Goal: Information Seeking & Learning: Learn about a topic

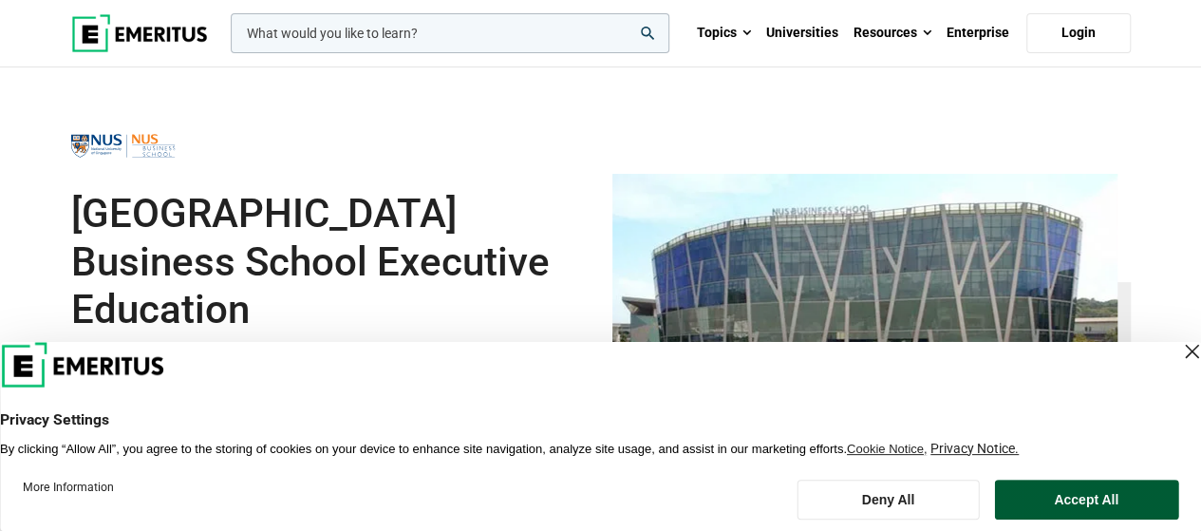
click at [1087, 502] on button "Accept All" at bounding box center [1086, 500] width 184 height 40
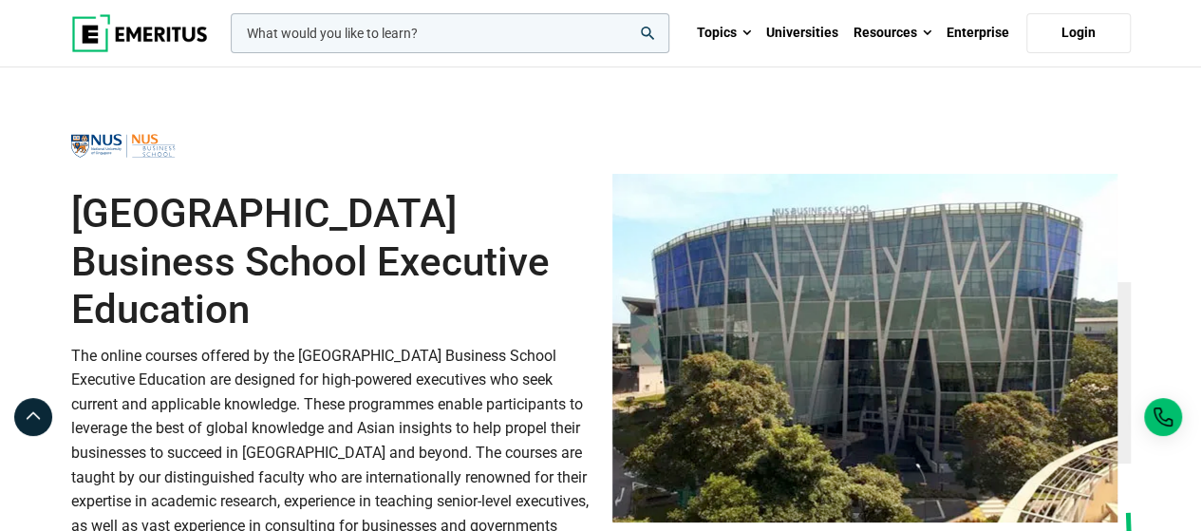
click at [494, 367] on p "The online courses offered by the National University of Singapore Business Sch…" at bounding box center [330, 453] width 519 height 218
click at [447, 360] on p "The online courses offered by the National University of Singapore Business Sch…" at bounding box center [330, 453] width 519 height 218
click at [513, 324] on h1 "[GEOGRAPHIC_DATA] Business School Executive Education" at bounding box center [330, 261] width 519 height 143
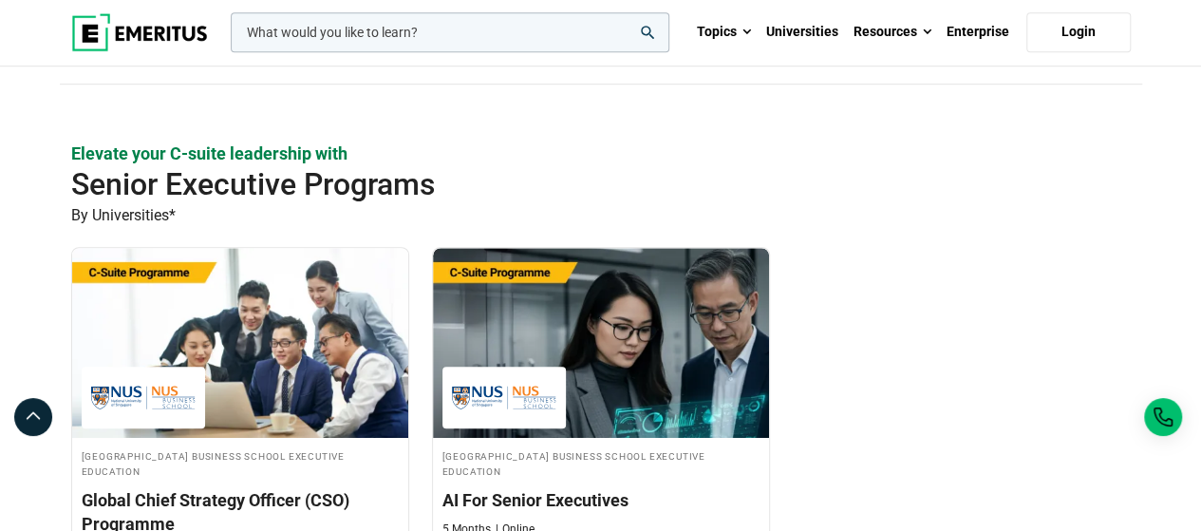
scroll to position [665, 0]
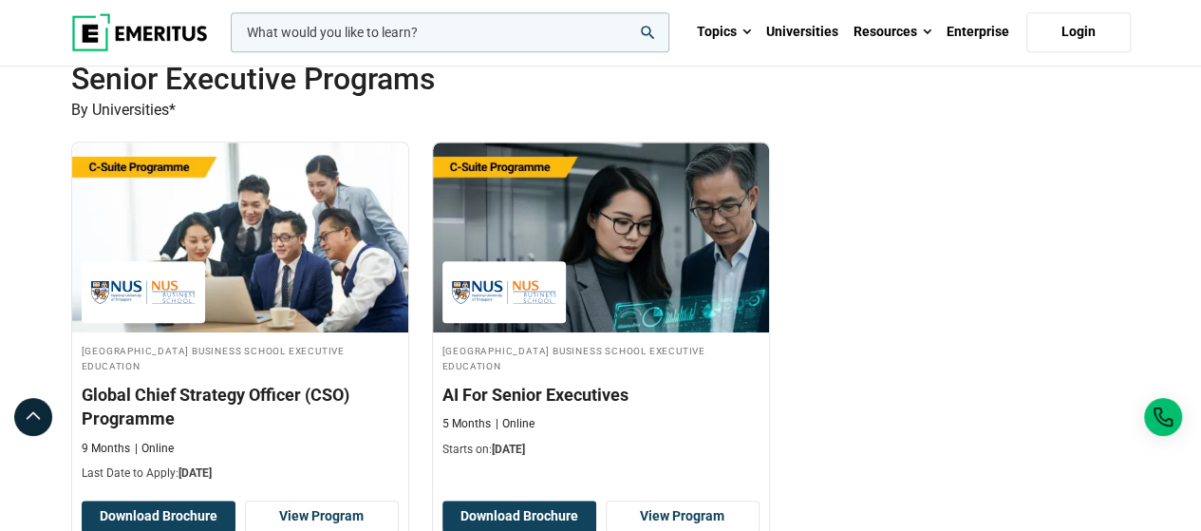
click at [846, 341] on div "National University of Singapore Business School Executive Education Global Chi…" at bounding box center [601, 357] width 1083 height 430
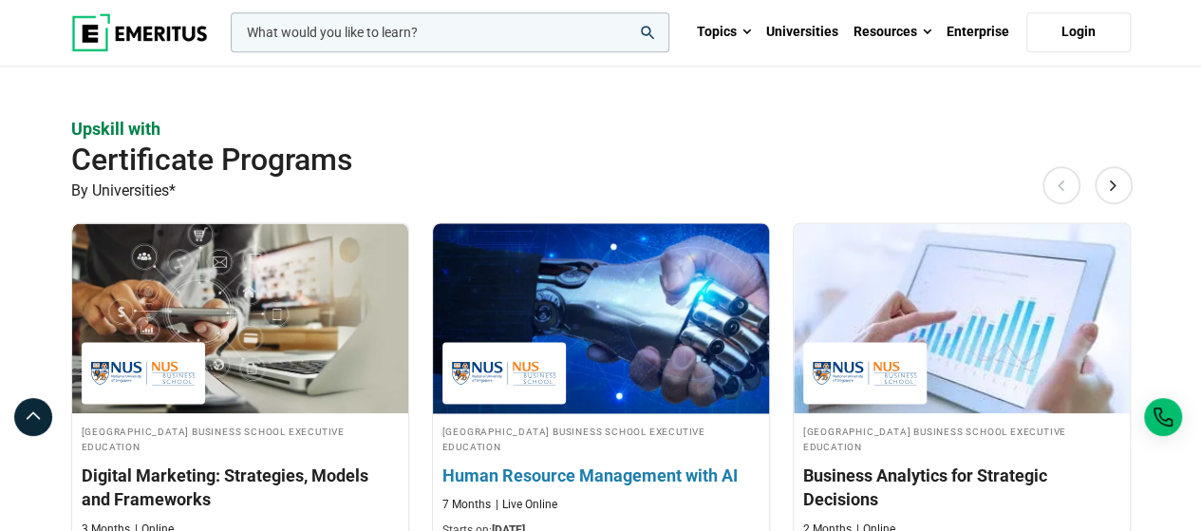
scroll to position [1425, 0]
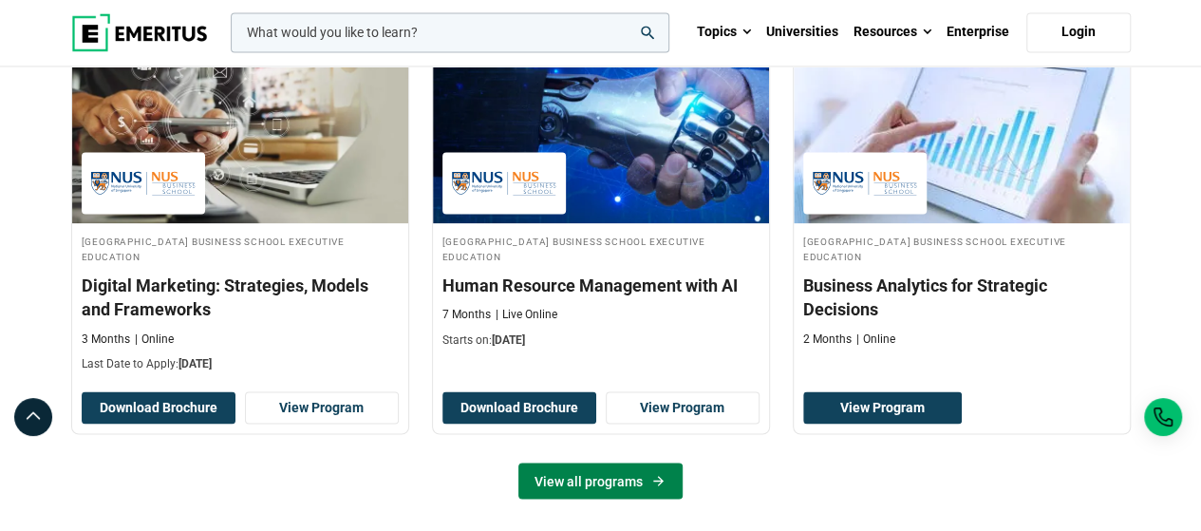
click at [648, 474] on link "View all programs" at bounding box center [601, 481] width 164 height 36
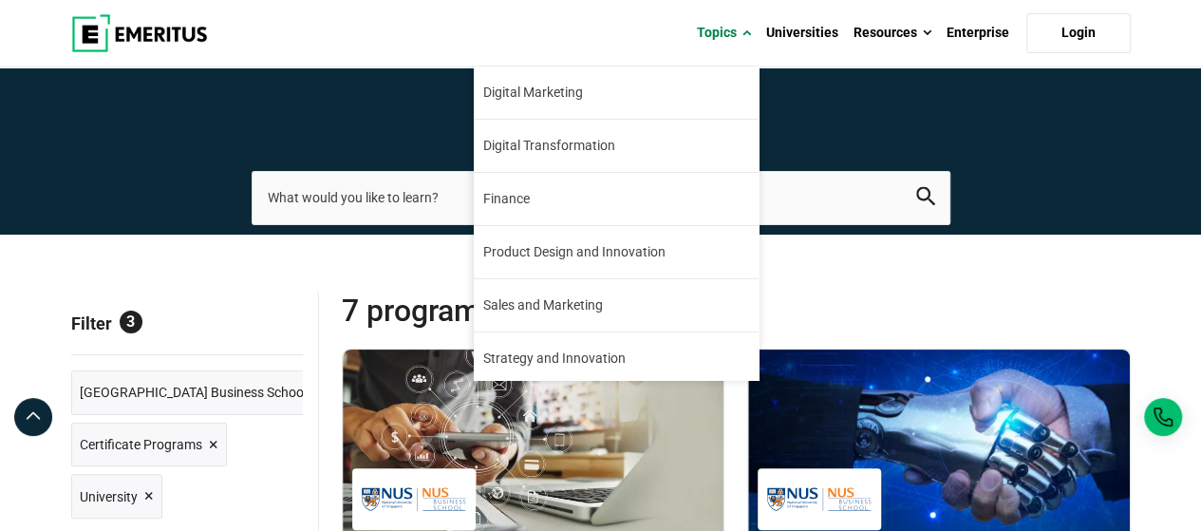
scroll to position [215, 0]
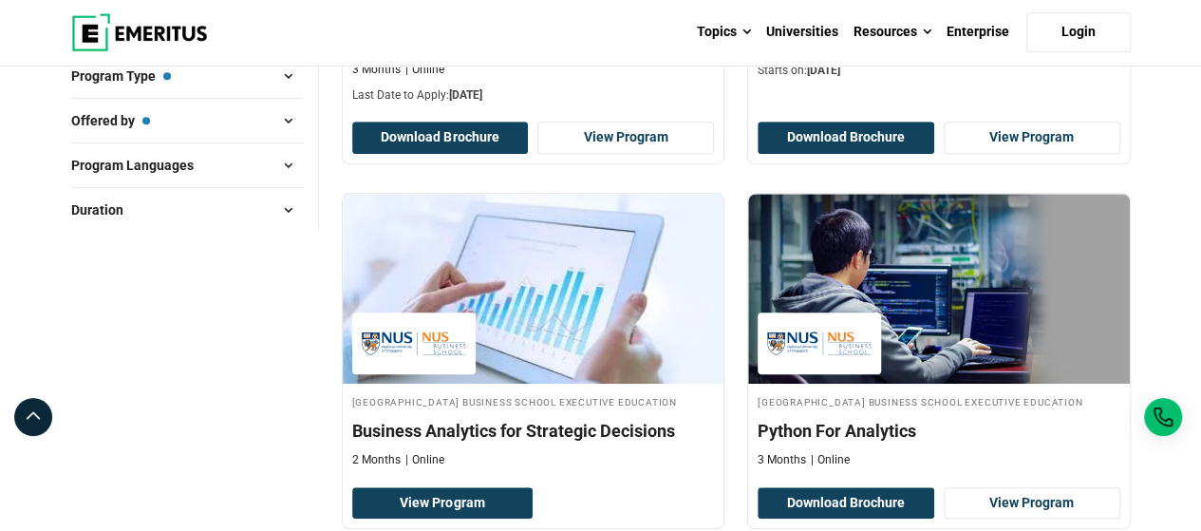
scroll to position [665, 0]
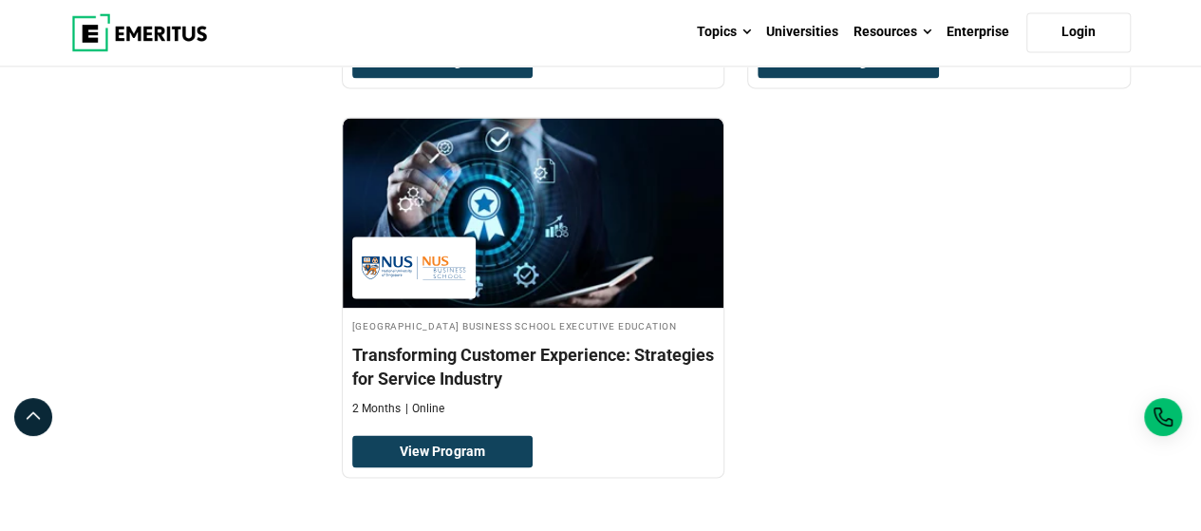
scroll to position [1425, 0]
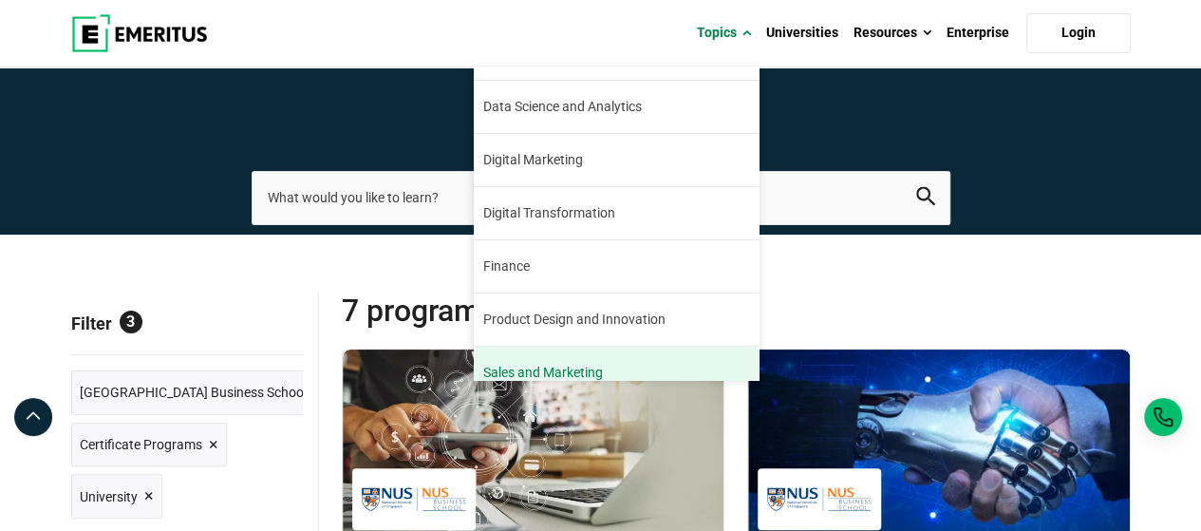
scroll to position [25, 0]
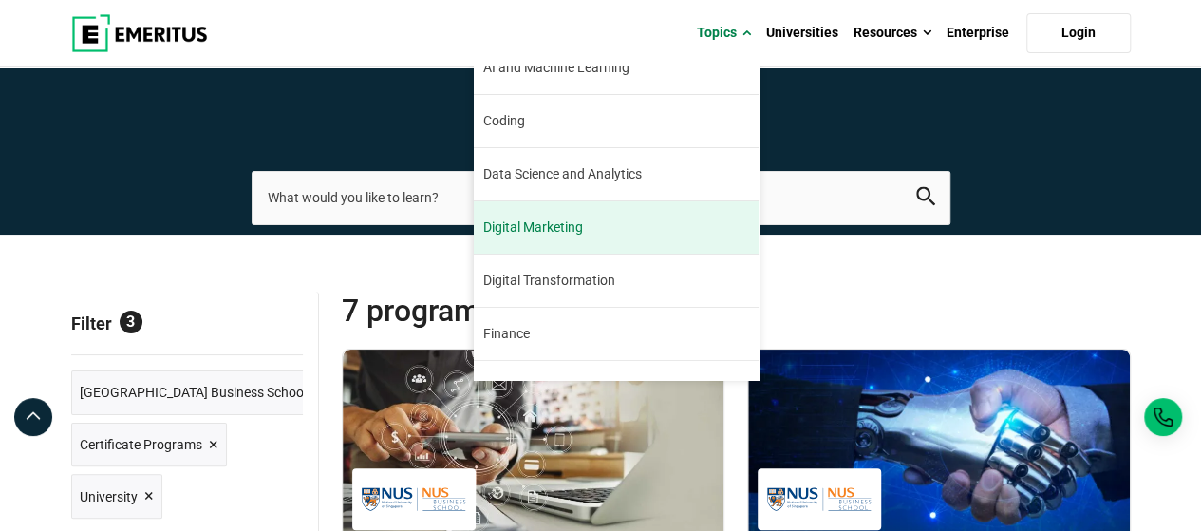
click at [598, 227] on link "Digital Marketing Digital marketing has been a booming industry since its incep…" at bounding box center [616, 227] width 285 height 52
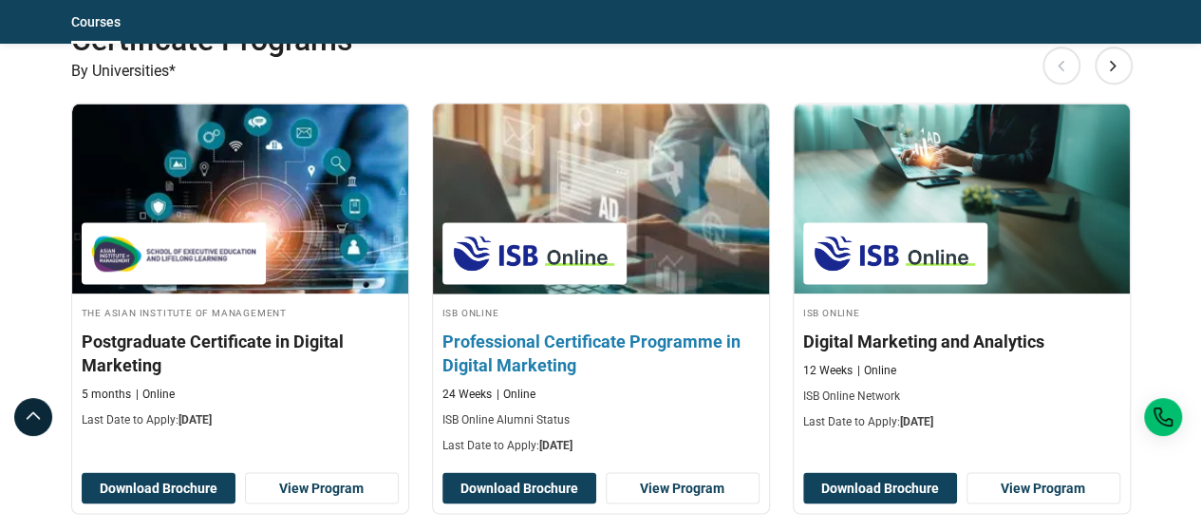
scroll to position [1615, 0]
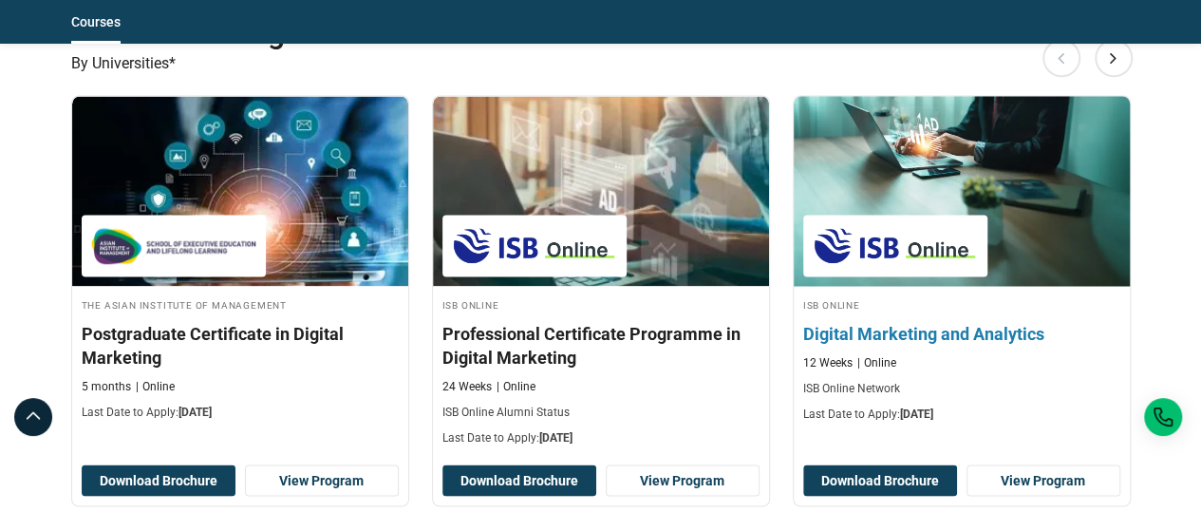
click at [1126, 337] on div "ISB Online Digital Marketing and Analytics 12 Weeks Online ISB Online Network L…" at bounding box center [962, 357] width 336 height 125
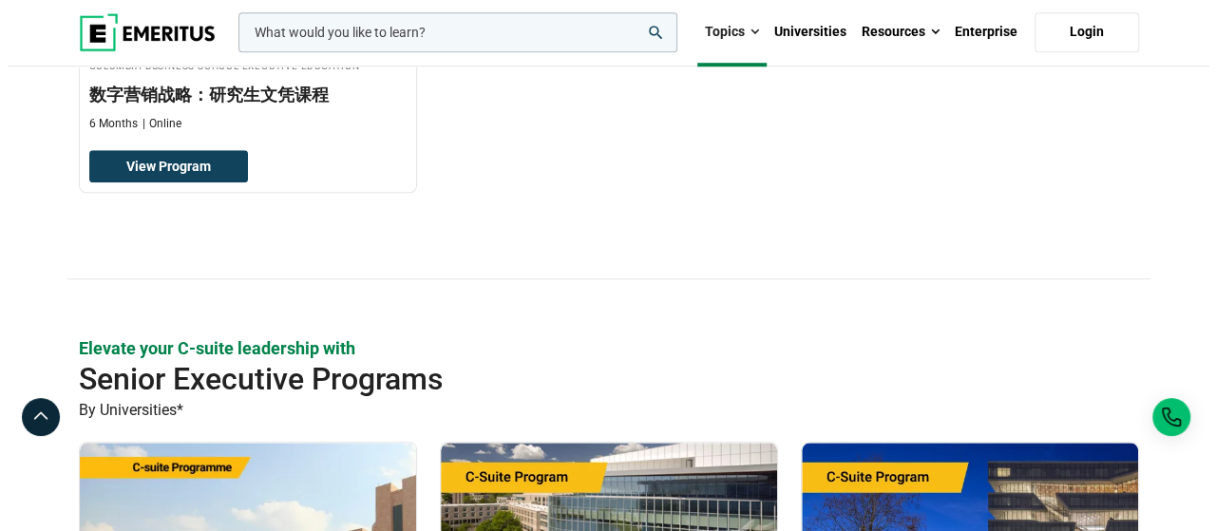
scroll to position [0, 0]
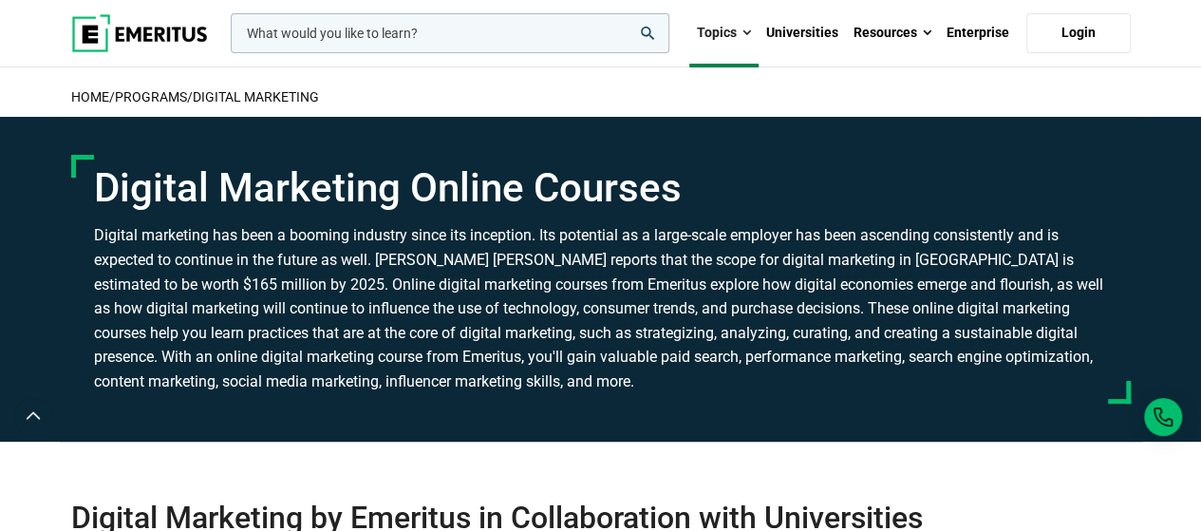
click at [480, 28] on input "woocommerce-product-search-field-0" at bounding box center [450, 33] width 439 height 40
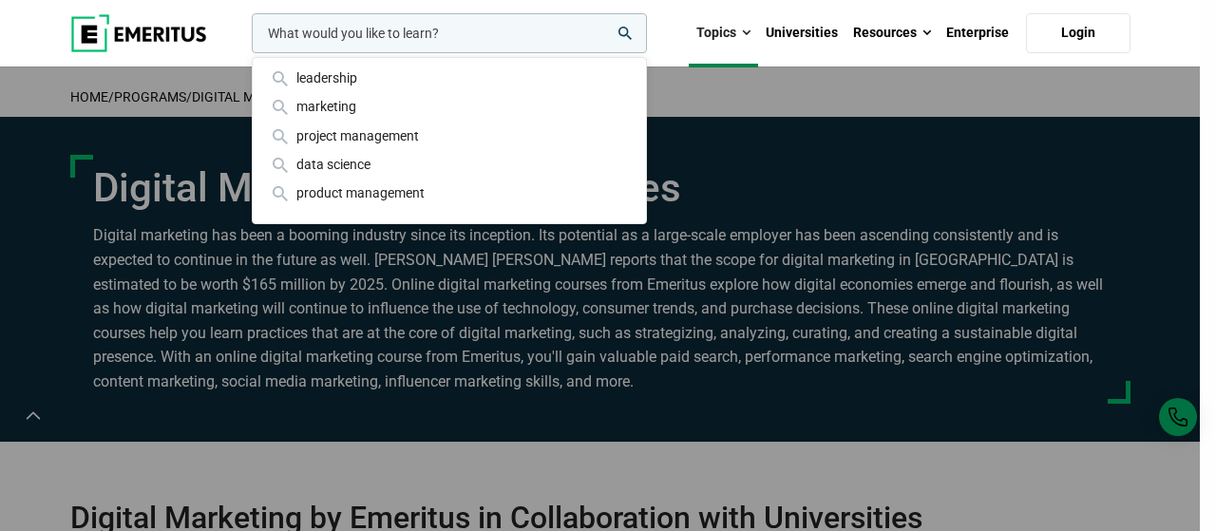
click at [436, 101] on div "marketing" at bounding box center [449, 106] width 363 height 21
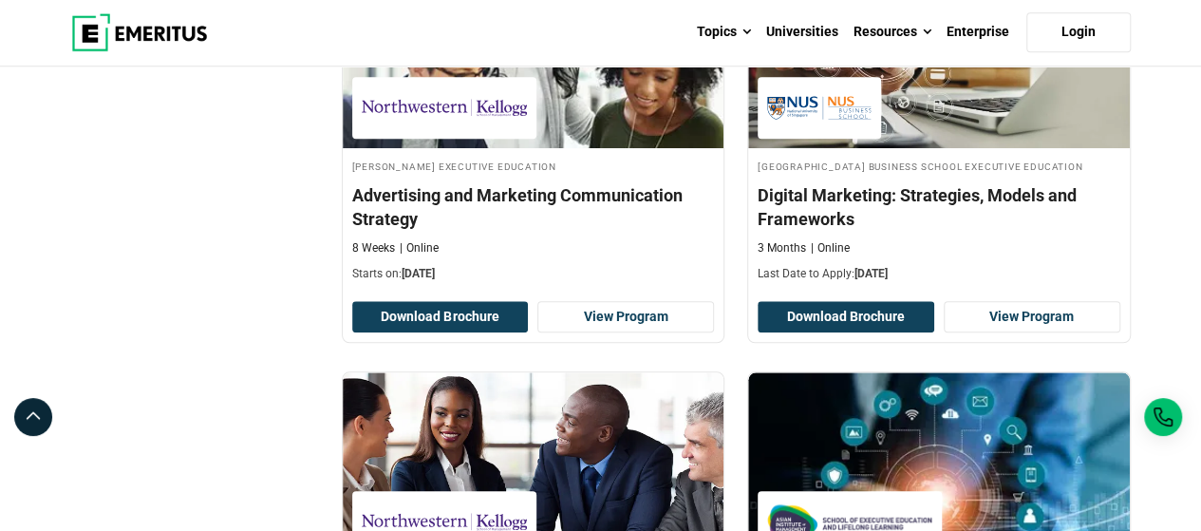
scroll to position [950, 0]
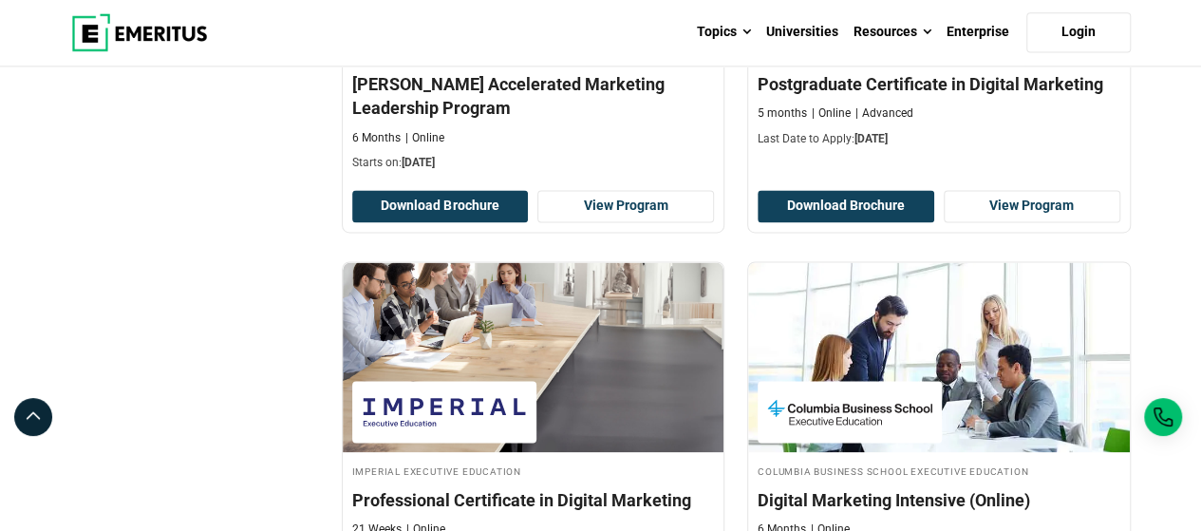
scroll to position [1425, 0]
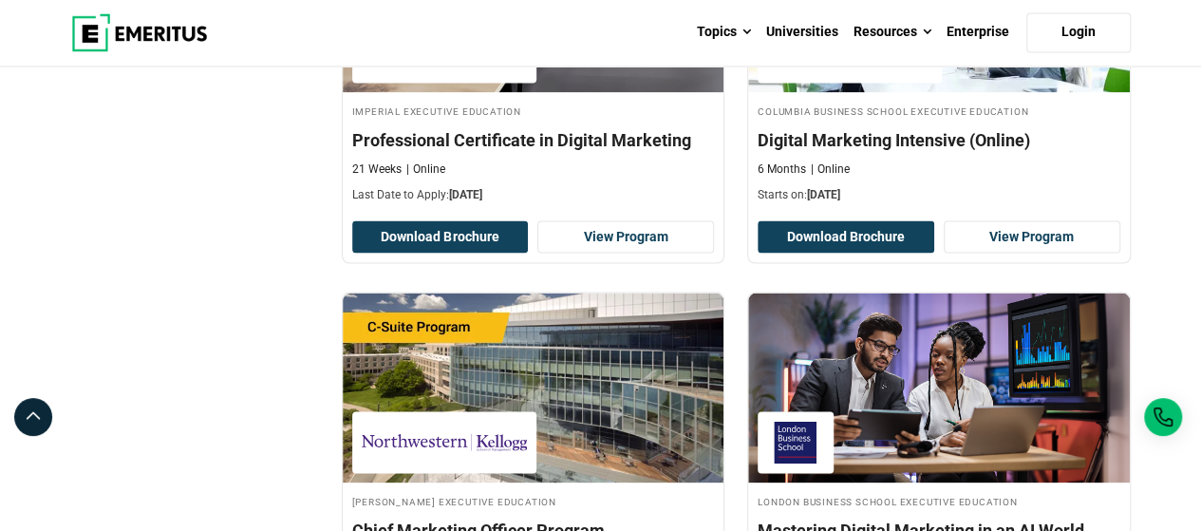
scroll to position [1899, 0]
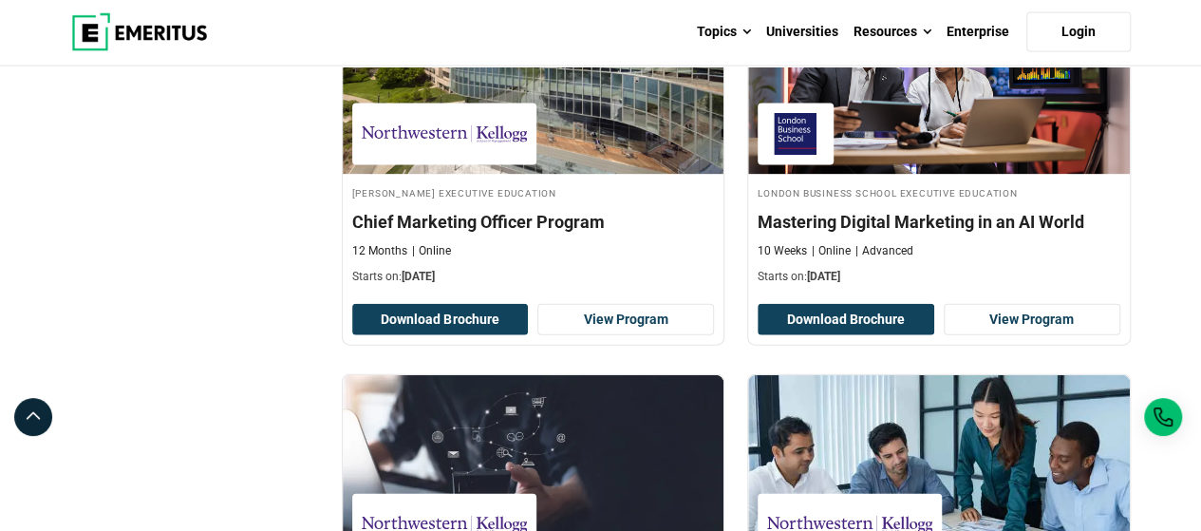
scroll to position [2089, 0]
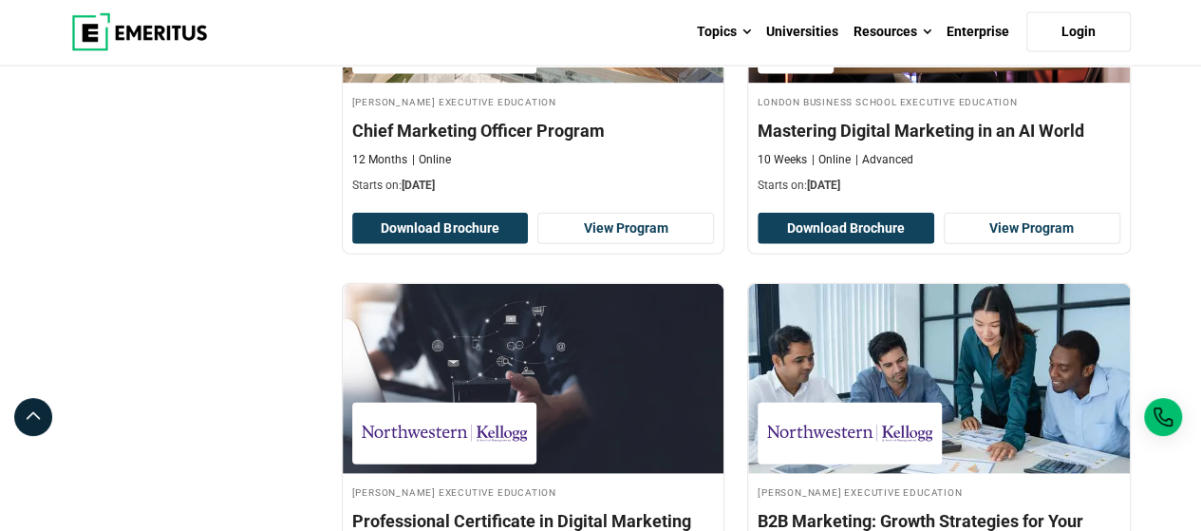
click at [270, 299] on div "Filter Filters Topic AI and Machine Learning ( 1 ) Business Management ( 2 ) Da…" at bounding box center [195, 371] width 271 height 4339
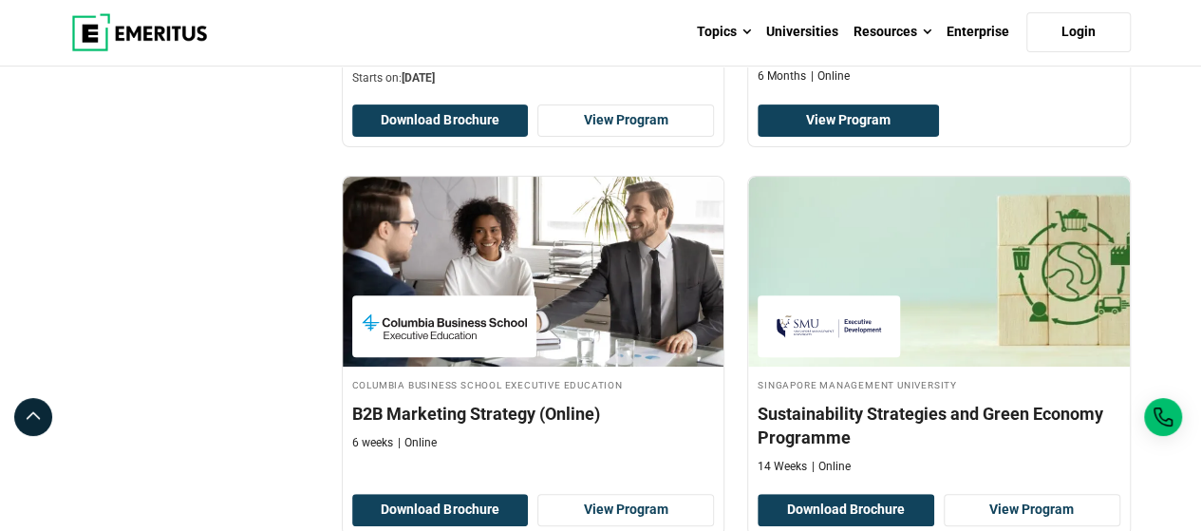
scroll to position [3989, 0]
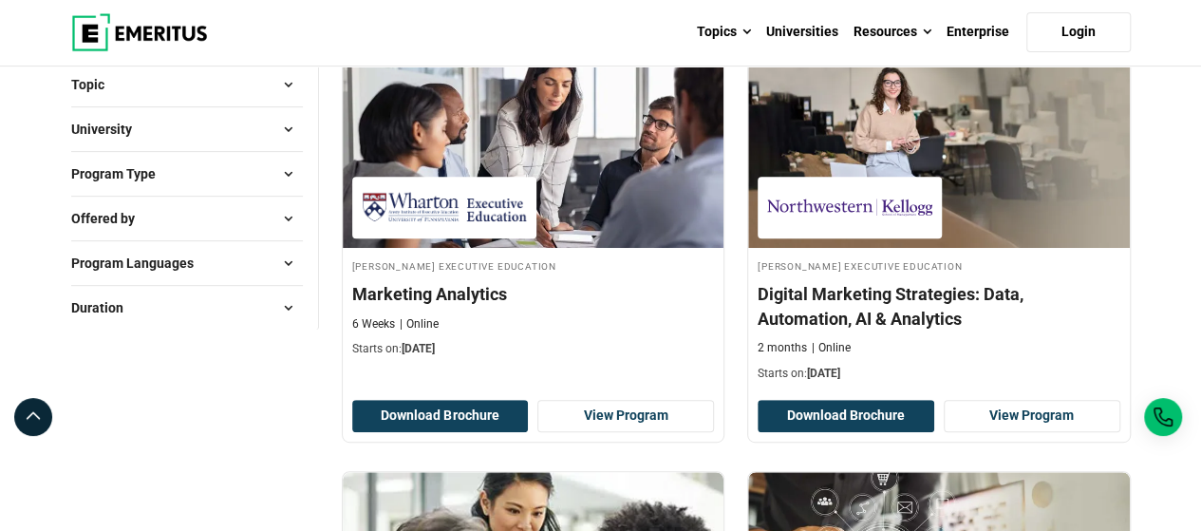
scroll to position [0, 0]
